Goal: Find specific page/section: Find specific page/section

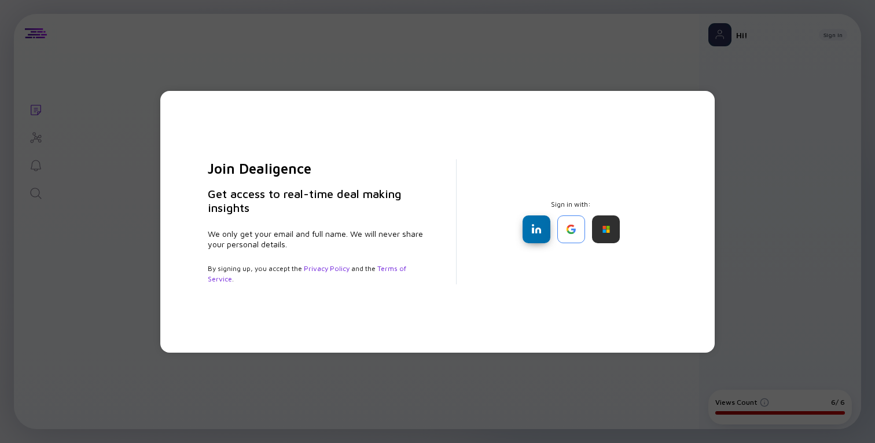
click at [535, 234] on div at bounding box center [537, 229] width 28 height 28
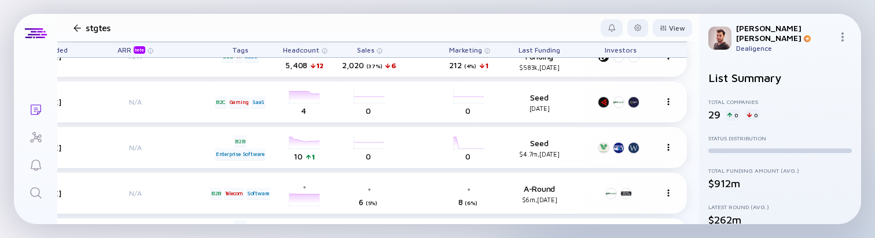
scroll to position [1159, 446]
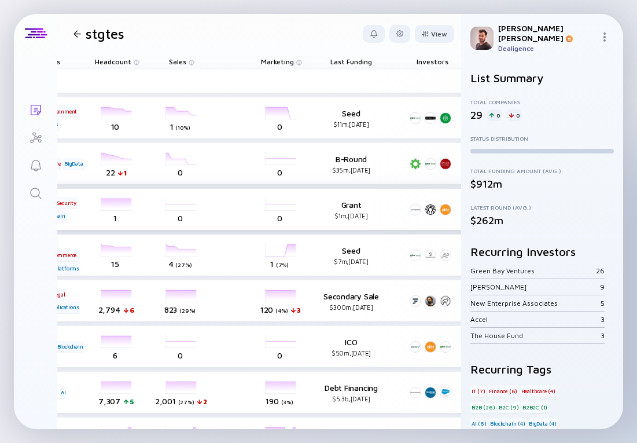
scroll to position [0, 629]
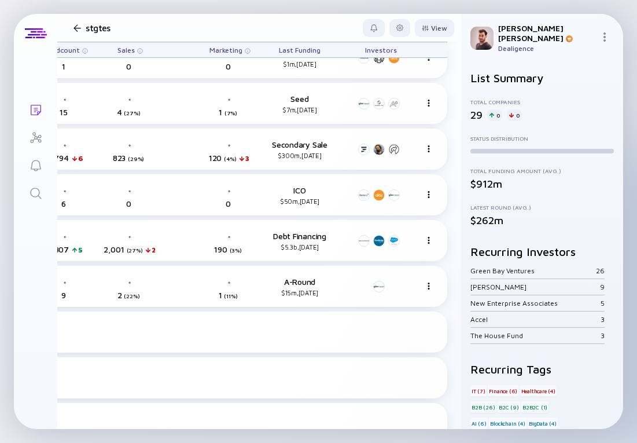
scroll to position [0, 685]
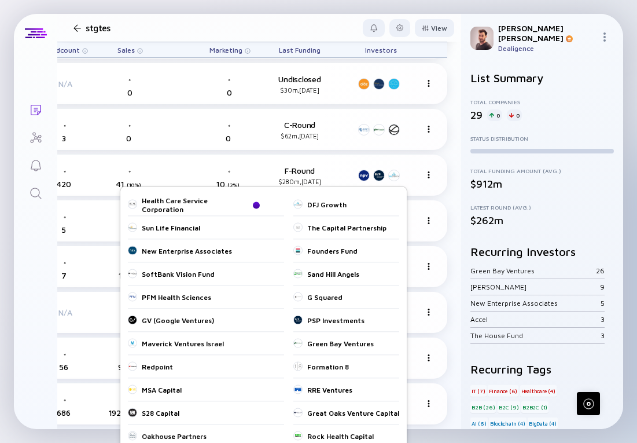
scroll to position [610, 685]
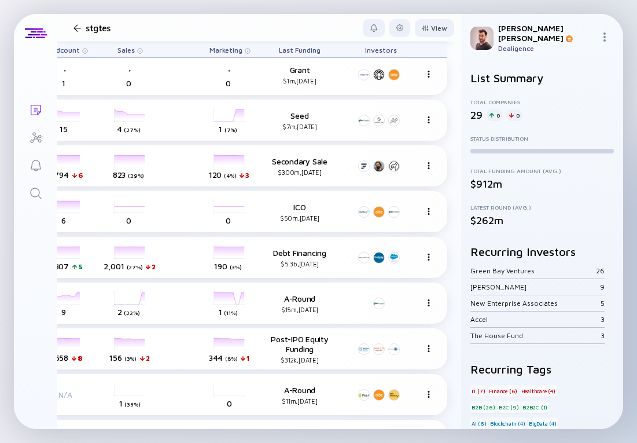
scroll to position [130, 685]
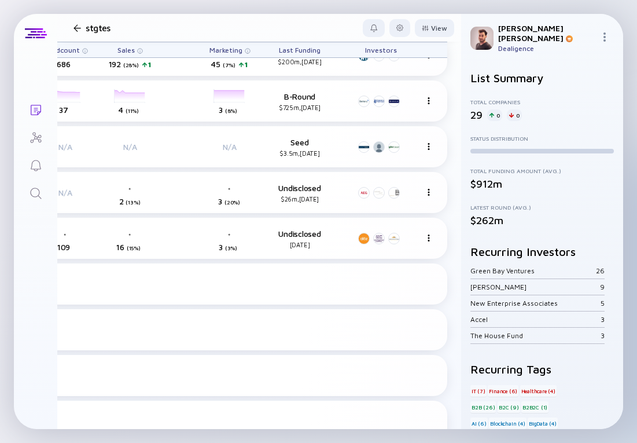
scroll to position [994, 685]
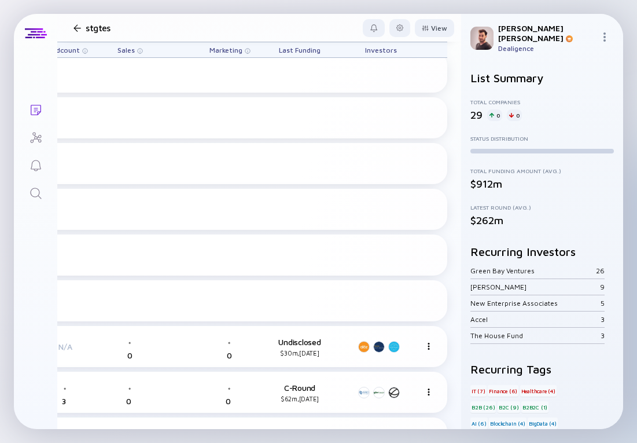
scroll to position [900, 685]
